Goal: Complete application form: Complete application form

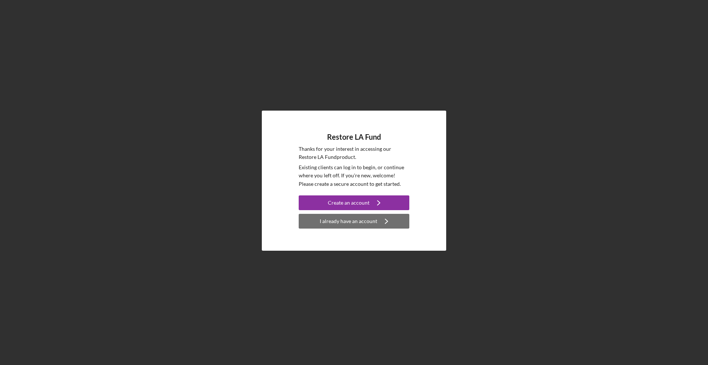
click at [390, 224] on icon "Icon/Navigate" at bounding box center [386, 221] width 18 height 18
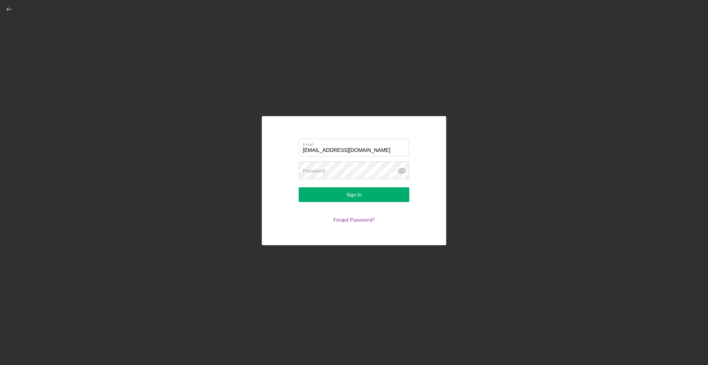
type input "[EMAIL_ADDRESS][DOMAIN_NAME]"
click at [354, 194] on button "Sign In" at bounding box center [354, 194] width 111 height 15
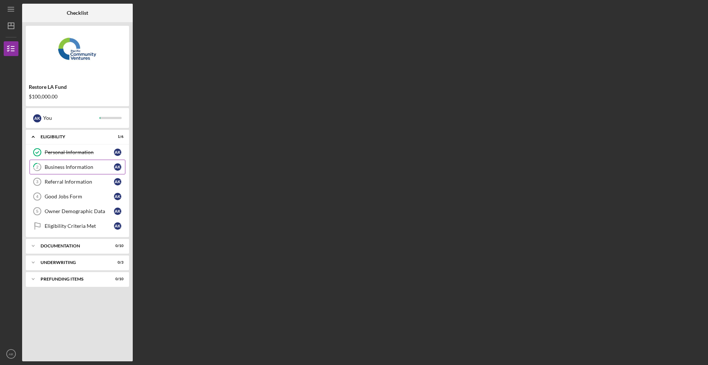
click at [87, 161] on link "2 Business Information A K" at bounding box center [77, 167] width 96 height 15
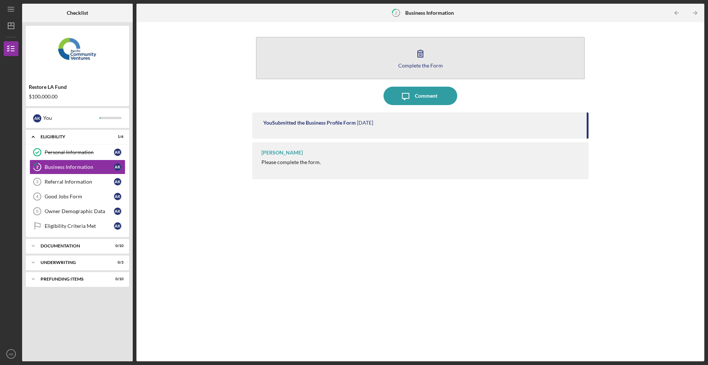
click at [425, 59] on icon "button" at bounding box center [420, 53] width 18 height 18
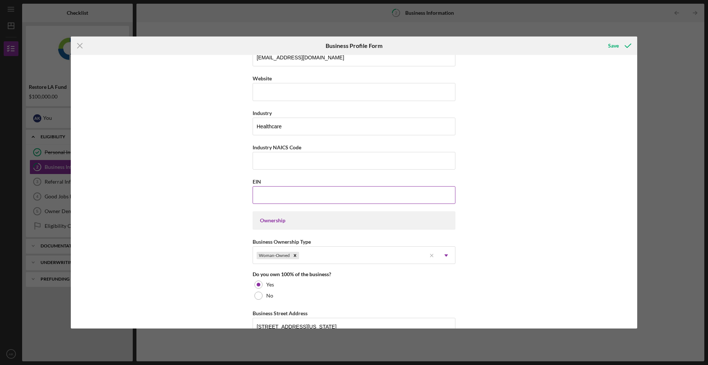
scroll to position [187, 0]
click at [404, 158] on input "Industry NAICS Code" at bounding box center [353, 162] width 203 height 18
click at [414, 175] on div "Business Name Dr. [PERSON_NAME] DBA [PERSON_NAME] Business Start Date [DATE] Le…" at bounding box center [353, 245] width 203 height 746
click at [333, 162] on input "Industry NAICS Code" at bounding box center [353, 162] width 203 height 18
type input "621399"
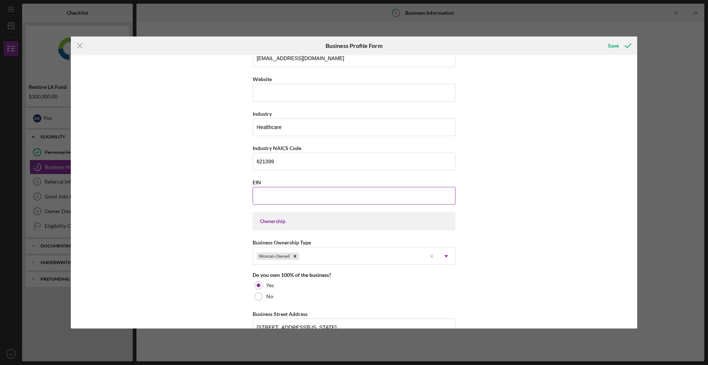
click at [357, 191] on input "EIN" at bounding box center [353, 196] width 203 height 18
click at [331, 194] on input "EIN" at bounding box center [353, 196] width 203 height 18
type input "[US_EMPLOYER_IDENTIFICATION_NUMBER]"
click at [352, 240] on div "Business Ownership Type Woman-Owned Icon/Menu Close Icon/Dropdown Arrow" at bounding box center [353, 251] width 203 height 27
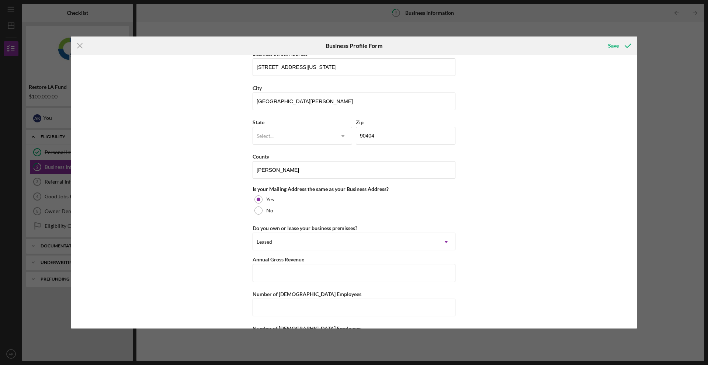
scroll to position [448, 0]
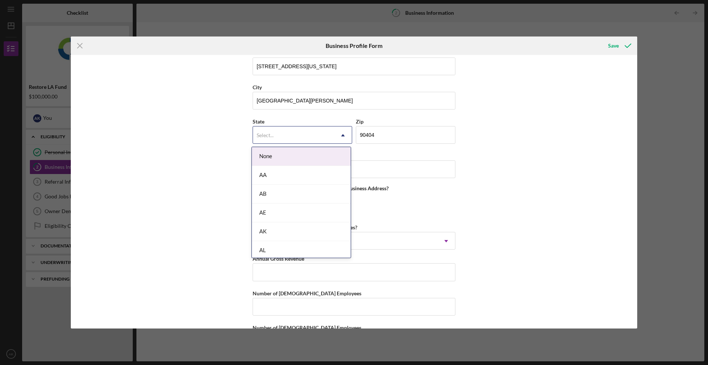
click at [334, 135] on icon "Icon/Dropdown Arrow" at bounding box center [343, 135] width 18 height 18
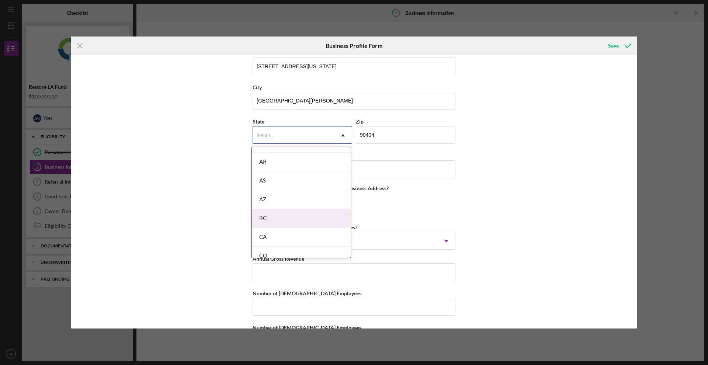
scroll to position [149, 0]
click at [302, 216] on div "CA" at bounding box center [301, 214] width 99 height 19
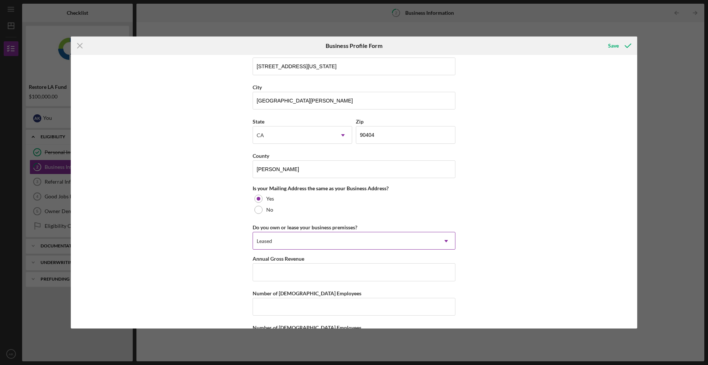
scroll to position [464, 0]
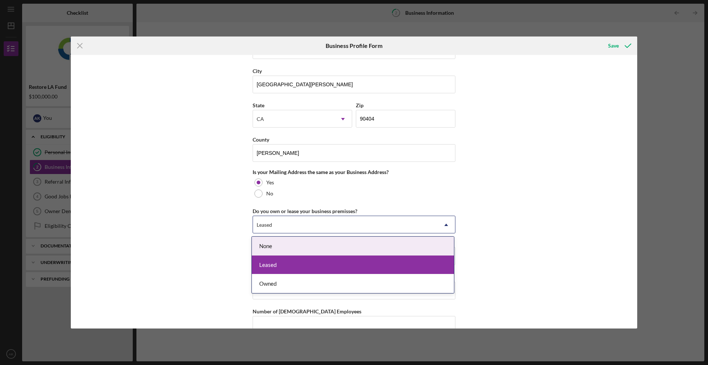
click at [356, 223] on div "Leased" at bounding box center [345, 224] width 184 height 17
click at [351, 245] on div "None" at bounding box center [353, 246] width 202 height 19
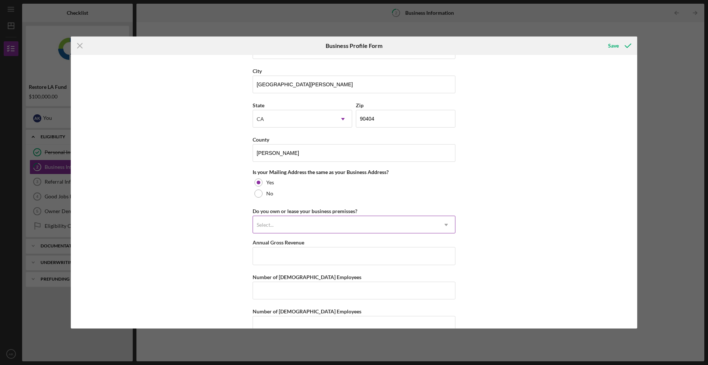
click at [356, 223] on div "Select..." at bounding box center [345, 224] width 184 height 17
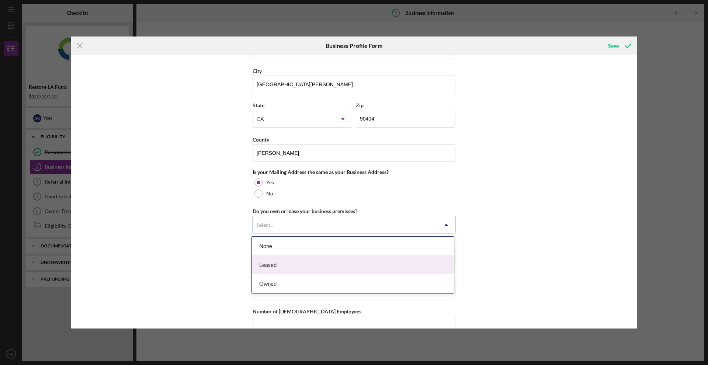
click at [349, 264] on div "Leased" at bounding box center [353, 264] width 202 height 19
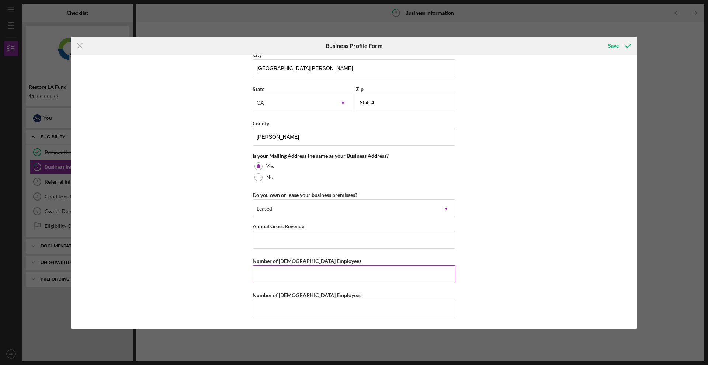
scroll to position [480, 0]
click at [344, 237] on input "Annual Gross Revenue" at bounding box center [353, 240] width 203 height 18
type input "$108,500"
click at [350, 269] on input "Number of [DEMOGRAPHIC_DATA] Employees" at bounding box center [353, 274] width 203 height 18
type input "1"
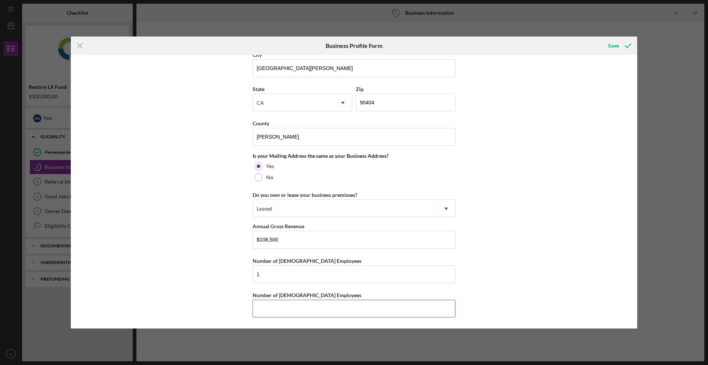
click at [303, 303] on input "Number of [DEMOGRAPHIC_DATA] Employees" at bounding box center [353, 309] width 203 height 18
type input "0"
click at [613, 50] on div "Save" at bounding box center [613, 45] width 11 height 15
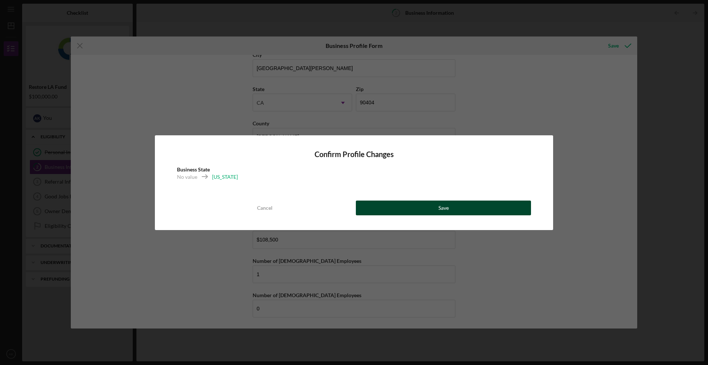
click at [490, 209] on button "Save" at bounding box center [443, 207] width 175 height 15
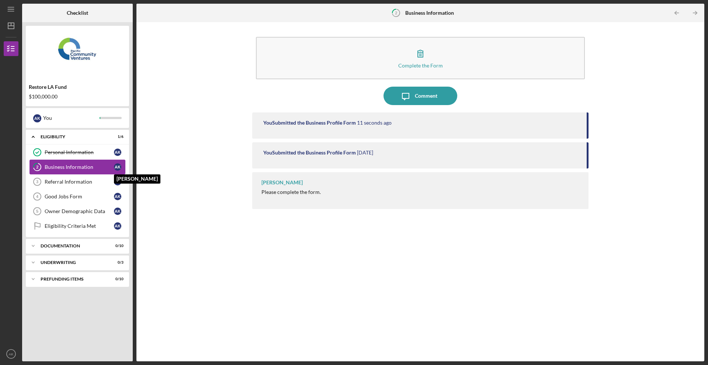
click at [115, 166] on div "A K" at bounding box center [117, 166] width 7 height 7
click at [102, 166] on div "Business Information" at bounding box center [79, 167] width 69 height 6
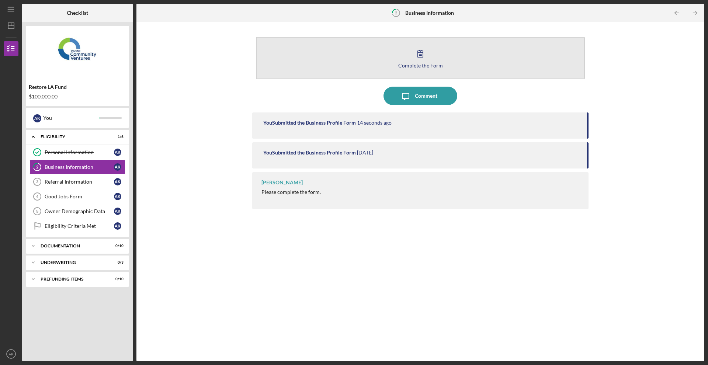
click at [416, 57] on icon "button" at bounding box center [420, 53] width 18 height 18
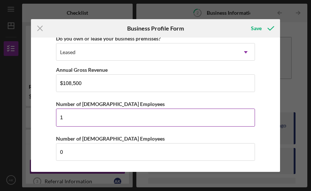
scroll to position [619, 0]
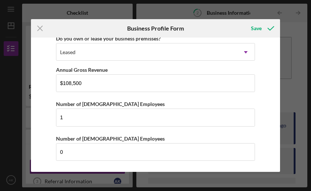
click at [289, 121] on div "Icon/Menu Close Business Profile Form Save Business Name Dr. [PERSON_NAME] DBA …" at bounding box center [155, 95] width 311 height 191
click at [254, 28] on div "Save" at bounding box center [256, 28] width 11 height 15
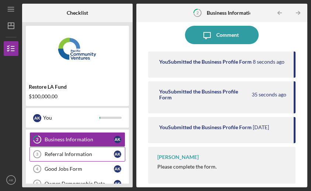
scroll to position [27, 0]
click at [72, 153] on div "Referral Information" at bounding box center [79, 155] width 69 height 6
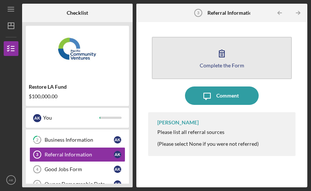
click at [224, 57] on icon "button" at bounding box center [221, 53] width 5 height 7
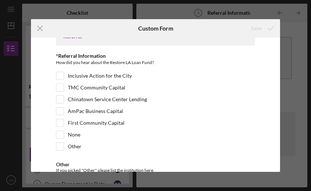
scroll to position [23, 0]
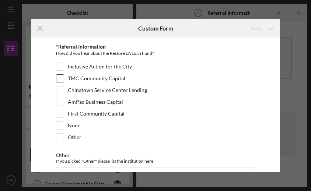
click at [60, 79] on input "TMC Community Capital" at bounding box center [59, 78] width 7 height 7
checkbox input "true"
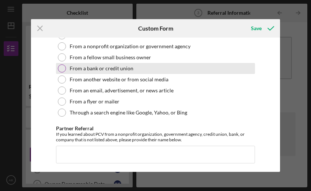
scroll to position [205, 0]
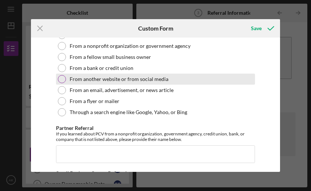
click at [136, 79] on label "From another website or from social media" at bounding box center [119, 79] width 99 height 6
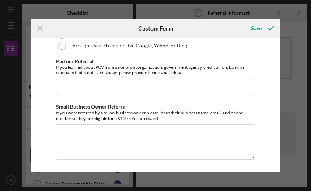
scroll to position [271, 0]
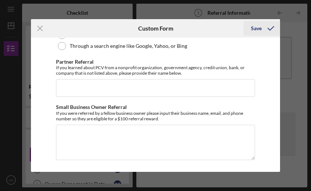
click at [258, 29] on div "Save" at bounding box center [256, 28] width 11 height 15
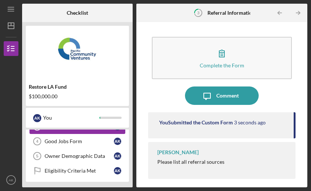
scroll to position [57, 0]
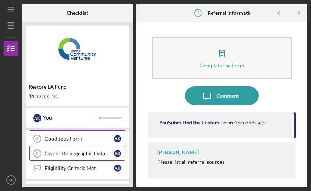
click at [100, 149] on link "Owner Demographic Data 5 Owner Demographic Data A K" at bounding box center [77, 153] width 96 height 15
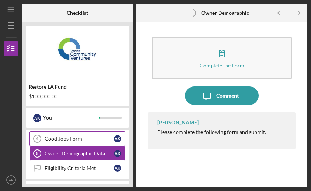
click at [95, 138] on div "Good Jobs Form" at bounding box center [79, 139] width 69 height 6
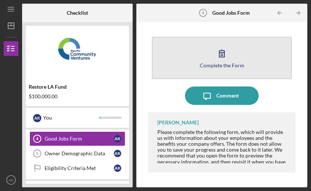
click at [218, 65] on div "Complete the Form" at bounding box center [222, 66] width 45 height 6
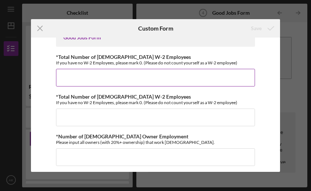
scroll to position [15, 0]
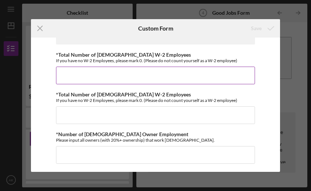
click at [194, 80] on input "*Total Number of [DEMOGRAPHIC_DATA] W-2 Employees" at bounding box center [155, 76] width 199 height 18
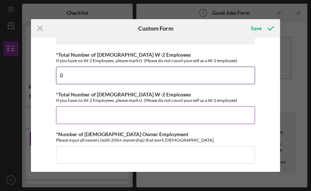
type input "0"
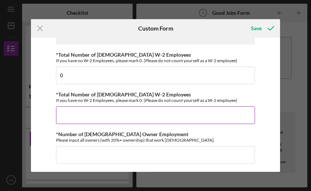
click at [167, 112] on input "*Total Number of [DEMOGRAPHIC_DATA] W-2 Employees" at bounding box center [155, 116] width 199 height 18
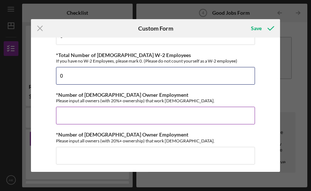
scroll to position [56, 0]
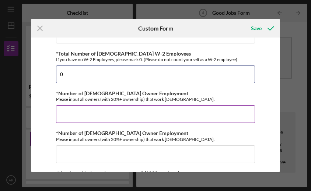
type input "0"
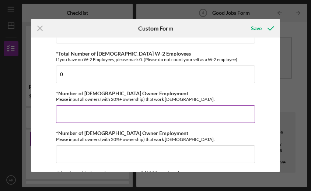
click at [165, 112] on input "*Number of [DEMOGRAPHIC_DATA] Owner Employment" at bounding box center [155, 114] width 199 height 18
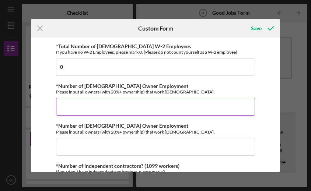
scroll to position [64, 0]
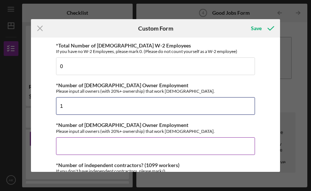
type input "1"
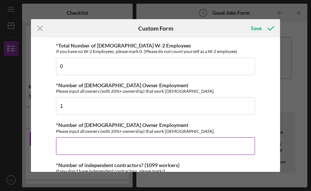
click at [135, 138] on input "*Number of [DEMOGRAPHIC_DATA] Owner Employment" at bounding box center [155, 146] width 199 height 18
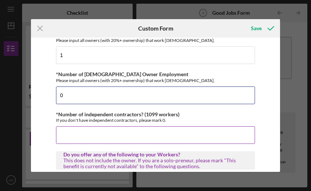
scroll to position [114, 0]
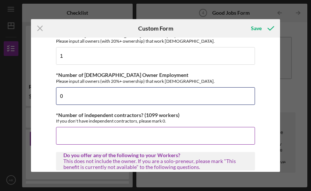
type input "0"
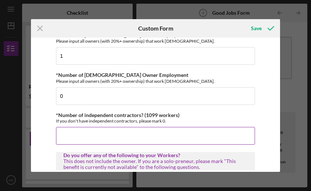
click at [140, 130] on input "*Number of independent contractors? (1099 workers)" at bounding box center [155, 136] width 199 height 18
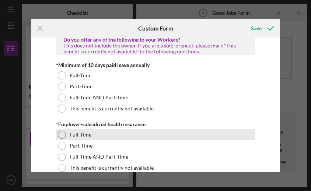
scroll to position [223, 0]
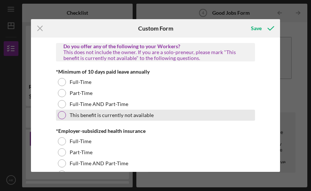
type input "0"
click at [110, 112] on label "This benefit is currently not available" at bounding box center [112, 115] width 84 height 6
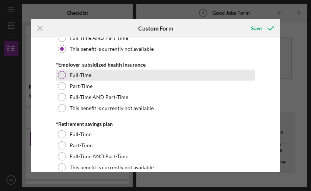
scroll to position [290, 0]
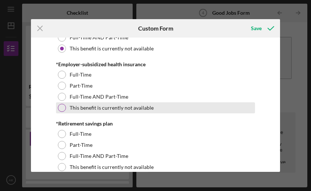
click at [134, 110] on label "This benefit is currently not available" at bounding box center [112, 108] width 84 height 6
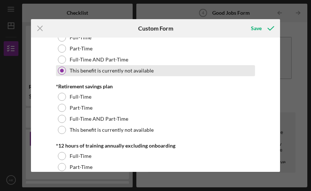
scroll to position [329, 0]
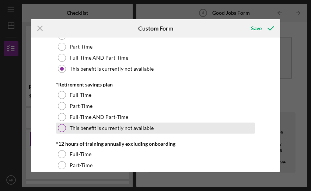
click at [128, 125] on label "This benefit is currently not available" at bounding box center [112, 128] width 84 height 6
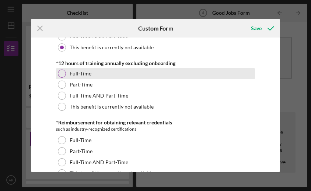
scroll to position [414, 0]
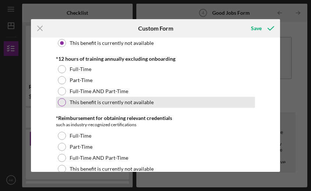
click at [65, 102] on div at bounding box center [62, 102] width 8 height 8
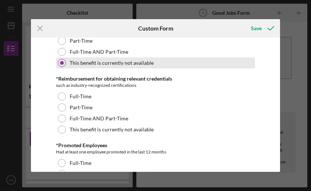
scroll to position [457, 0]
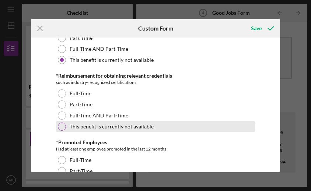
click at [62, 124] on div at bounding box center [62, 127] width 8 height 8
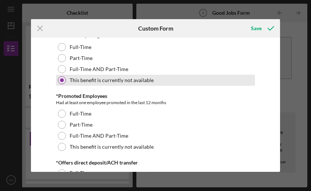
scroll to position [506, 0]
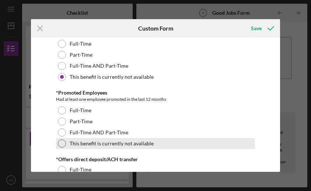
click at [60, 142] on div at bounding box center [62, 144] width 8 height 8
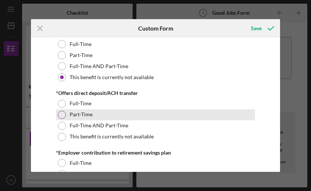
scroll to position [577, 0]
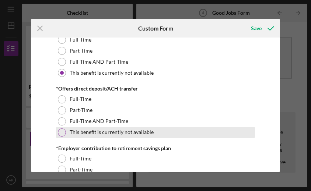
click at [64, 131] on div at bounding box center [62, 133] width 8 height 8
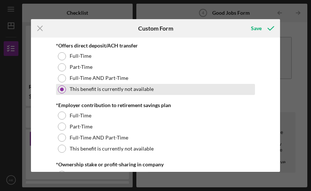
scroll to position [622, 0]
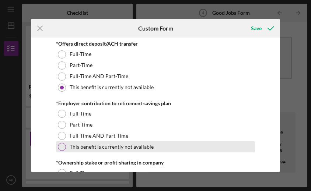
click at [63, 143] on div at bounding box center [62, 147] width 8 height 8
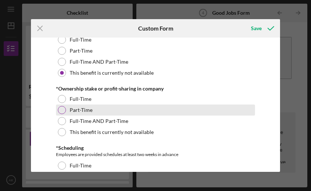
scroll to position [698, 0]
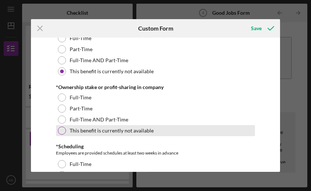
click at [105, 134] on div "This benefit is currently not available" at bounding box center [155, 130] width 199 height 11
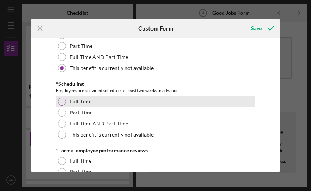
scroll to position [768, 0]
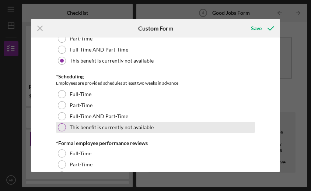
click at [119, 122] on div "This benefit is currently not available" at bounding box center [155, 127] width 199 height 11
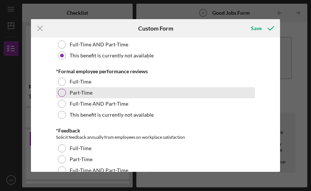
scroll to position [840, 0]
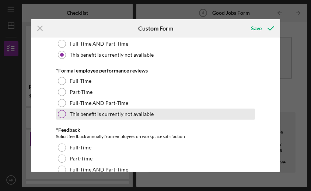
click at [121, 115] on label "This benefit is currently not available" at bounding box center [112, 114] width 84 height 6
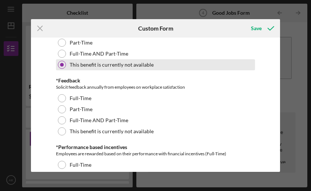
scroll to position [890, 0]
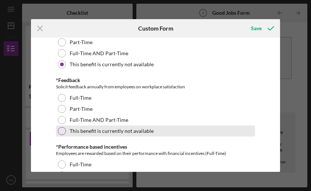
click at [117, 129] on label "This benefit is currently not available" at bounding box center [112, 131] width 84 height 6
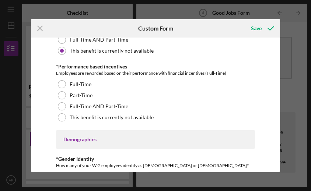
scroll to position [972, 0]
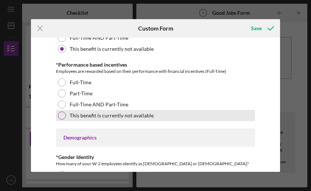
click at [118, 116] on label "This benefit is currently not available" at bounding box center [112, 116] width 84 height 6
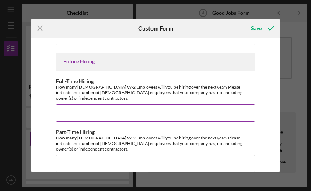
scroll to position [1722, 0]
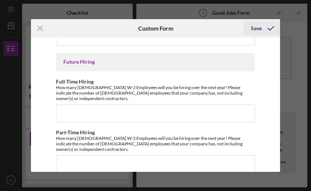
click at [268, 28] on polyline "submit" at bounding box center [271, 29] width 6 height 4
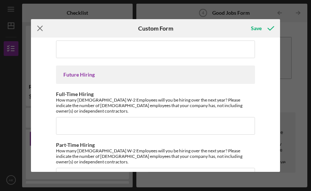
click at [42, 29] on icon "Icon/Menu Close" at bounding box center [40, 28] width 18 height 18
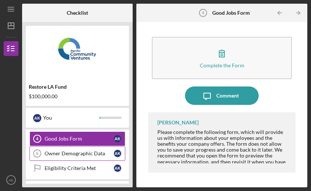
click at [79, 154] on div "Owner Demographic Data" at bounding box center [79, 154] width 69 height 6
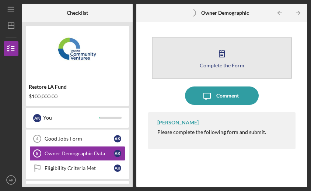
click at [214, 66] on div "Complete the Form" at bounding box center [222, 66] width 45 height 6
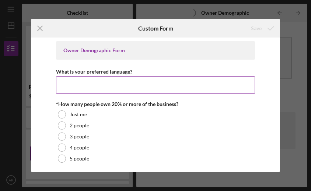
click at [151, 84] on input "What is your preferred language?" at bounding box center [155, 85] width 199 height 18
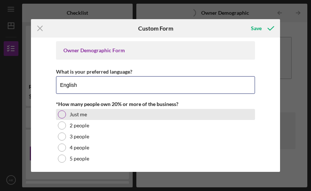
type input "English"
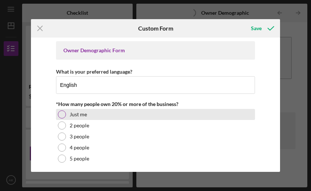
click at [70, 118] on div "Just me" at bounding box center [155, 114] width 199 height 11
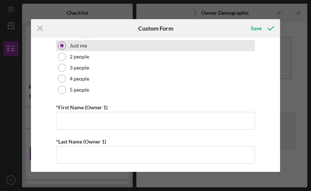
scroll to position [69, 0]
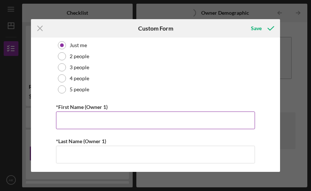
click at [248, 121] on input "*First Name (Owner 1)" at bounding box center [155, 121] width 199 height 18
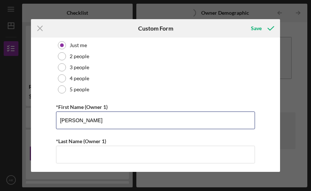
type input "[PERSON_NAME]"
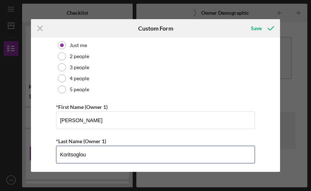
type input "Koritsoglou"
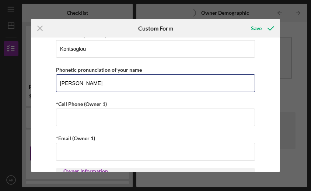
type input "[PERSON_NAME]"
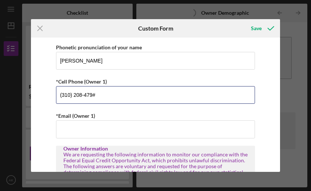
type input "[PHONE_NUMBER]"
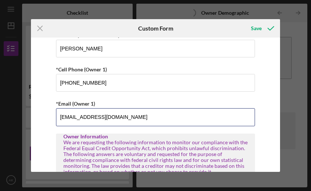
type input "[EMAIL_ADDRESS][DOMAIN_NAME]"
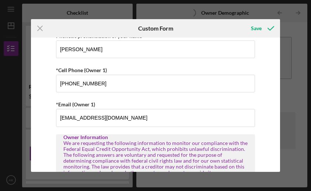
type input "[PERSON_NAME]"
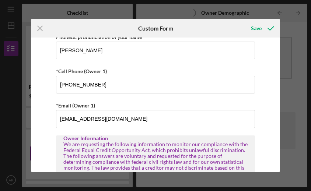
type input "Koritsoglou"
type input "[PHONE_NUMBER]"
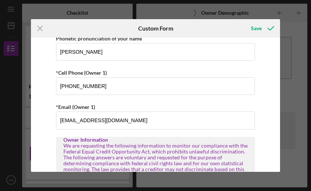
type input "[EMAIL_ADDRESS][DOMAIN_NAME]"
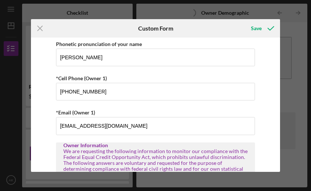
type input "[PERSON_NAME]"
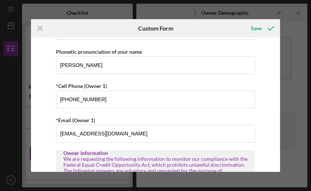
type input "Koritsoglou"
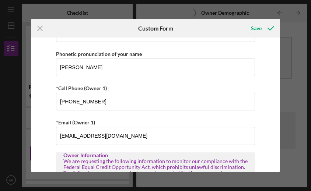
type input "[PHONE_NUMBER]"
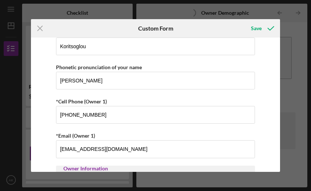
type input "[EMAIL_ADDRESS][DOMAIN_NAME]"
type input "[PERSON_NAME]"
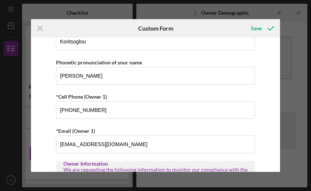
type input "Koritsoglou"
type input "[PHONE_NUMBER]"
type input "[EMAIL_ADDRESS][DOMAIN_NAME]"
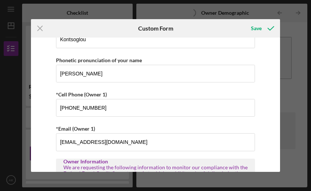
type input "[PERSON_NAME]"
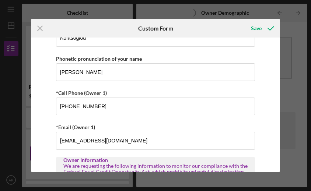
type input "Koritsoglou"
type input "[PHONE_NUMBER]"
type input "[EMAIL_ADDRESS][DOMAIN_NAME]"
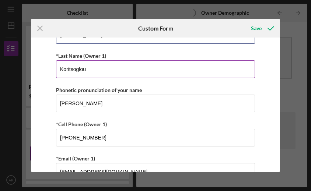
scroll to position [157, 0]
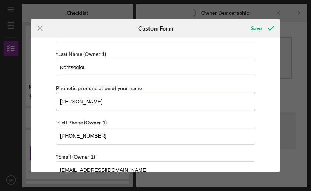
drag, startPoint x: 105, startPoint y: 101, endPoint x: 54, endPoint y: 101, distance: 50.9
click at [70, 102] on input "KOr its so glue" at bounding box center [155, 102] width 199 height 18
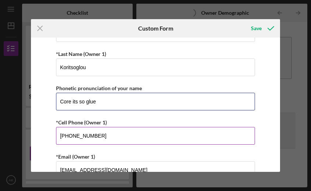
type input "Core its so glue"
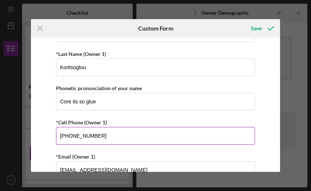
click at [147, 124] on div "*Cell Phone (Owner 1)" at bounding box center [155, 122] width 199 height 9
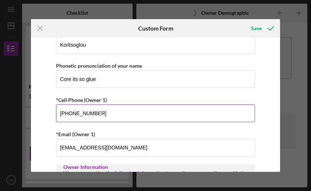
scroll to position [181, 0]
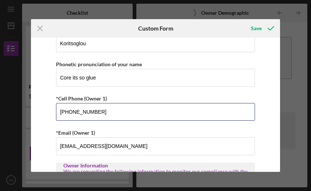
drag, startPoint x: 139, startPoint y: 117, endPoint x: 50, endPoint y: 109, distance: 89.6
type input "[PHONE_NUMBER]"
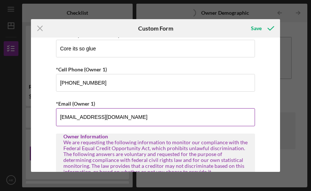
scroll to position [215, 0]
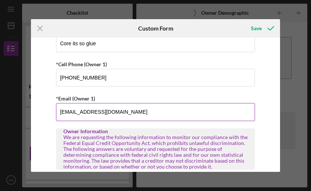
click at [250, 111] on input "[EMAIL_ADDRESS][DOMAIN_NAME]" at bounding box center [155, 112] width 199 height 18
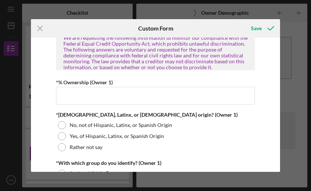
scroll to position [315, 0]
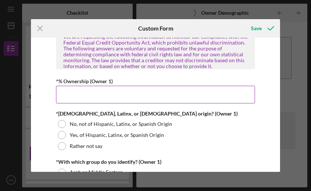
type input "[EMAIL_ADDRESS][DOMAIN_NAME]"
click at [199, 98] on input "*% Ownership (Owner 1)" at bounding box center [155, 95] width 199 height 18
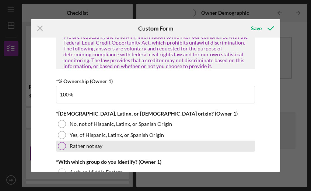
type input "100.00000%"
click at [79, 143] on label "Rather not say" at bounding box center [86, 146] width 33 height 6
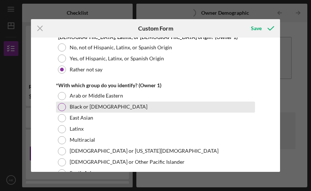
scroll to position [393, 0]
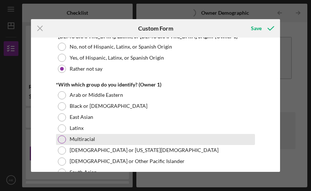
click at [77, 137] on label "Multiracial" at bounding box center [82, 139] width 25 height 6
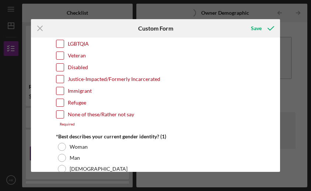
scroll to position [599, 0]
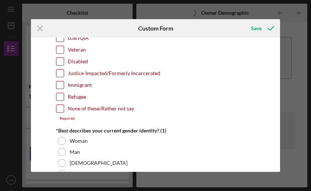
click at [62, 107] on input "None of these/Rather not say" at bounding box center [59, 108] width 7 height 7
checkbox input "true"
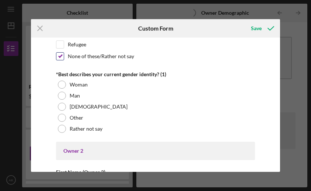
scroll to position [652, 0]
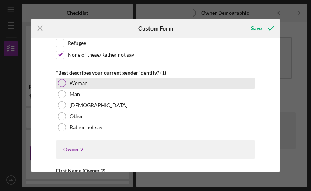
click at [62, 81] on div at bounding box center [62, 83] width 8 height 8
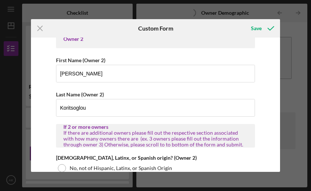
scroll to position [762, 0]
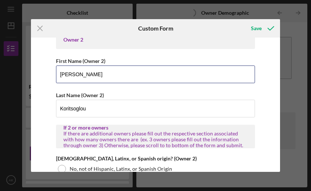
drag, startPoint x: 107, startPoint y: 78, endPoint x: 49, endPoint y: 63, distance: 60.1
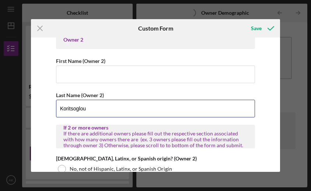
drag, startPoint x: 91, startPoint y: 106, endPoint x: 36, endPoint y: 101, distance: 55.9
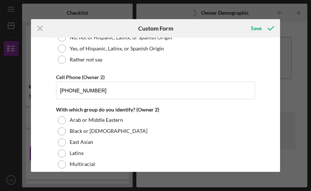
scroll to position [894, 0]
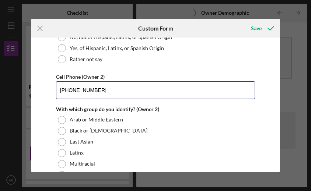
drag, startPoint x: 104, startPoint y: 91, endPoint x: 39, endPoint y: 87, distance: 65.0
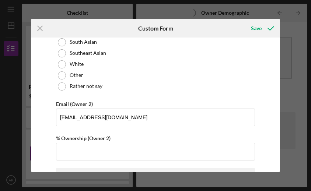
scroll to position [1063, 0]
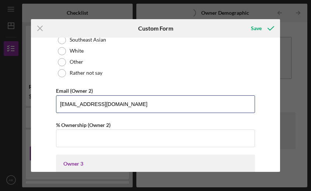
drag, startPoint x: 135, startPoint y: 101, endPoint x: 50, endPoint y: 95, distance: 84.9
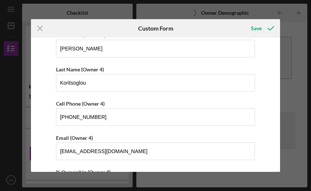
scroll to position [1939, 0]
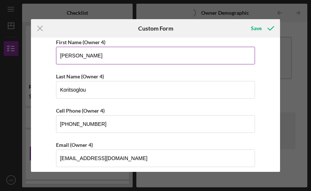
drag, startPoint x: 113, startPoint y: 58, endPoint x: 58, endPoint y: 45, distance: 56.0
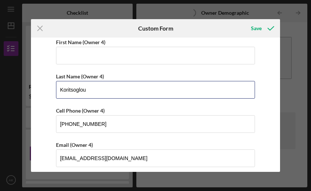
drag, startPoint x: 93, startPoint y: 88, endPoint x: 23, endPoint y: 82, distance: 69.5
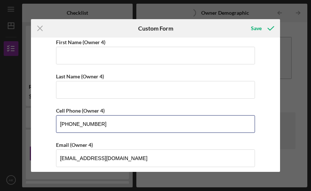
drag, startPoint x: 104, startPoint y: 131, endPoint x: 47, endPoint y: 116, distance: 58.7
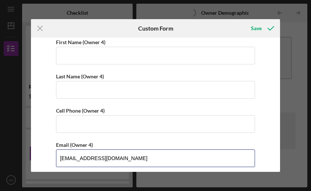
drag, startPoint x: 134, startPoint y: 157, endPoint x: 49, endPoint y: 143, distance: 85.9
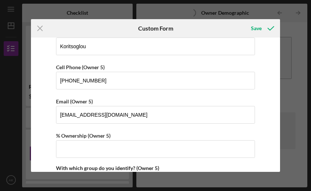
scroll to position [2546, 0]
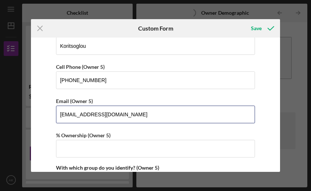
drag, startPoint x: 135, startPoint y: 115, endPoint x: 54, endPoint y: 109, distance: 81.3
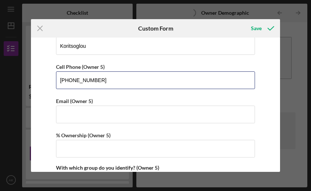
drag, startPoint x: 101, startPoint y: 77, endPoint x: 36, endPoint y: 73, distance: 65.0
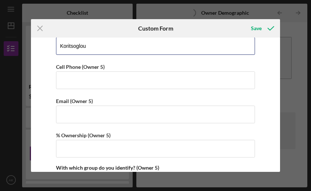
drag, startPoint x: 93, startPoint y: 43, endPoint x: 29, endPoint y: 43, distance: 63.4
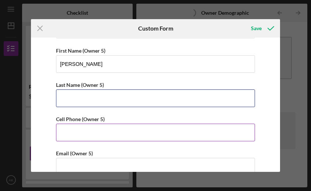
scroll to position [2495, 0]
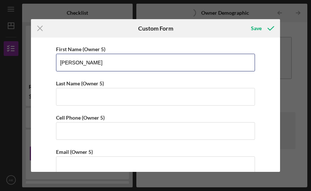
drag, startPoint x: 86, startPoint y: 59, endPoint x: 52, endPoint y: 57, distance: 34.3
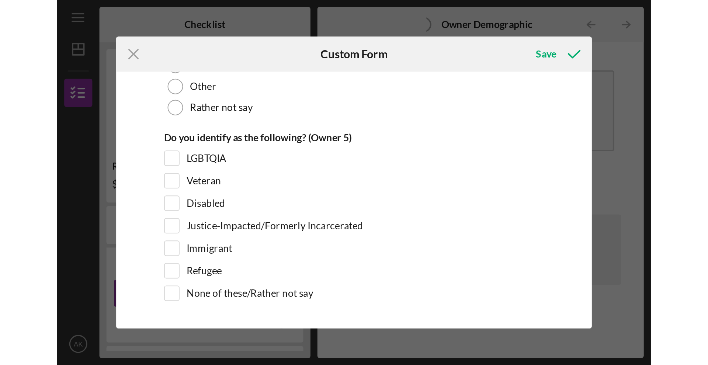
scroll to position [2908, 0]
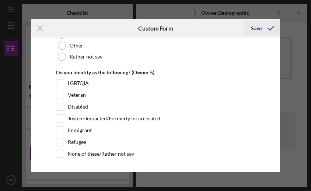
click at [259, 31] on div "Save" at bounding box center [256, 28] width 11 height 15
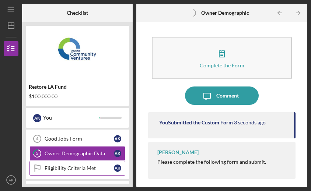
click at [91, 166] on div "Eligibility Criteria Met" at bounding box center [79, 168] width 69 height 6
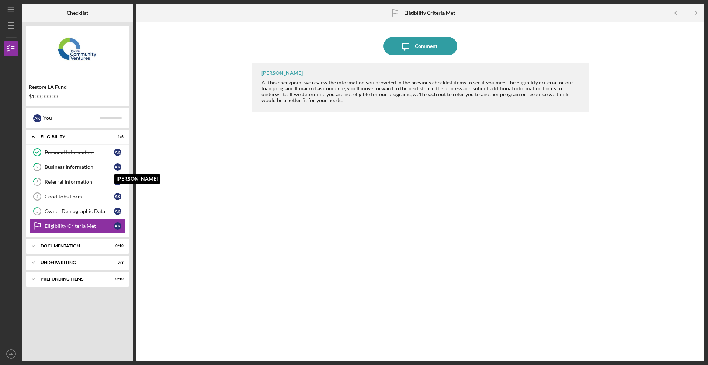
click at [119, 164] on div "A K" at bounding box center [117, 166] width 7 height 7
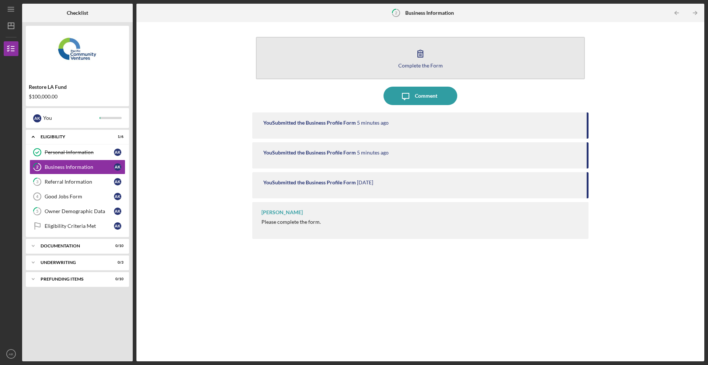
click at [365, 69] on button "Complete the Form Form" at bounding box center [420, 58] width 329 height 42
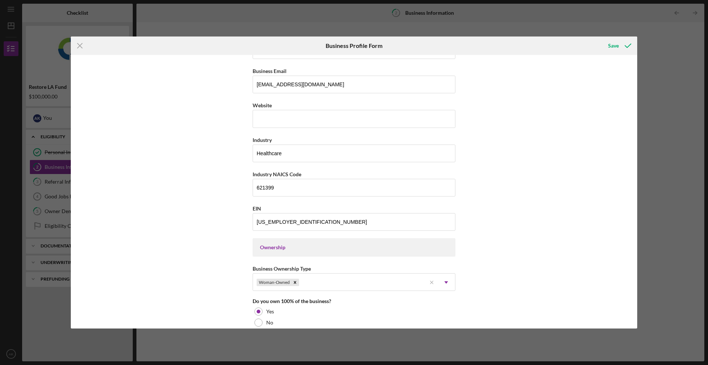
scroll to position [172, 0]
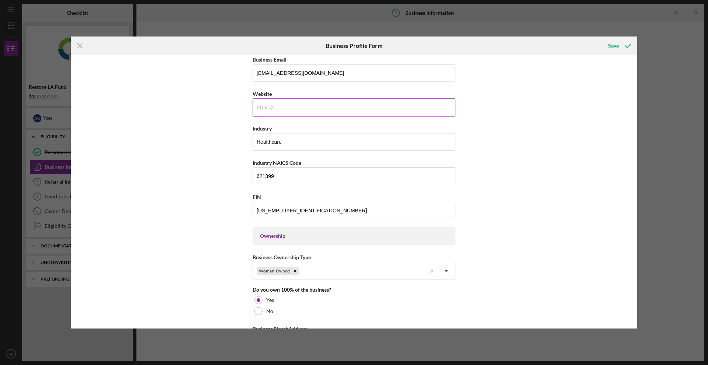
click at [327, 109] on input "Website" at bounding box center [353, 107] width 203 height 18
type input "n"
type input "n/a"
click at [350, 143] on input "Healthcare" at bounding box center [353, 142] width 203 height 18
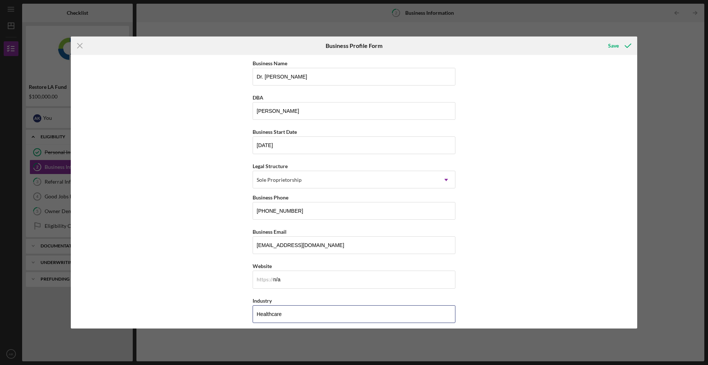
scroll to position [0, 0]
click at [623, 45] on icon "submit" at bounding box center [627, 45] width 18 height 18
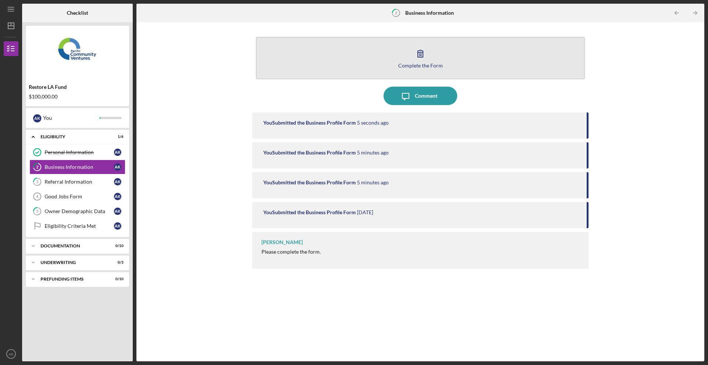
click at [415, 58] on icon "button" at bounding box center [420, 53] width 18 height 18
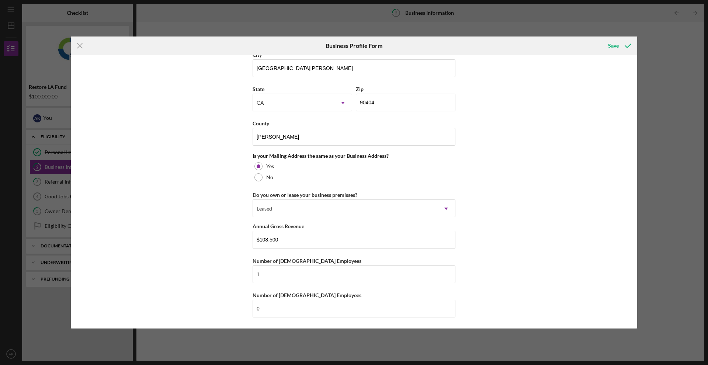
scroll to position [480, 0]
click at [615, 45] on div "Save" at bounding box center [613, 45] width 11 height 15
